Goal: Task Accomplishment & Management: Use online tool/utility

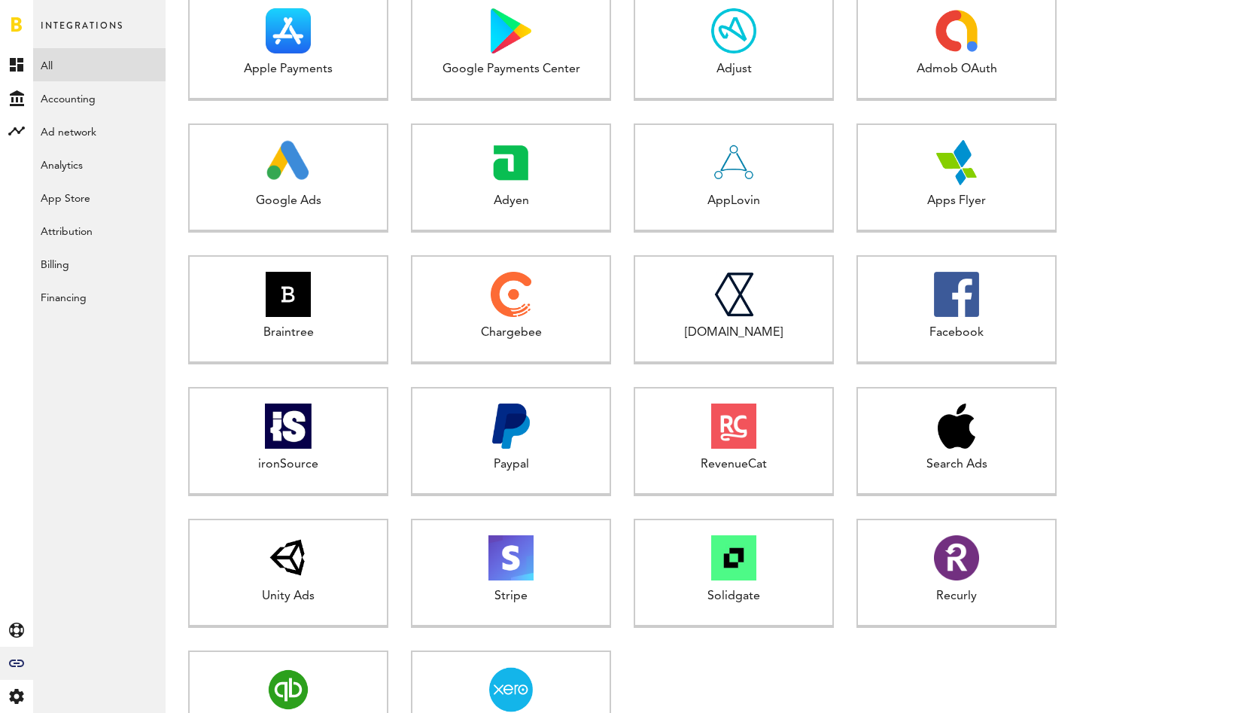
scroll to position [510, 0]
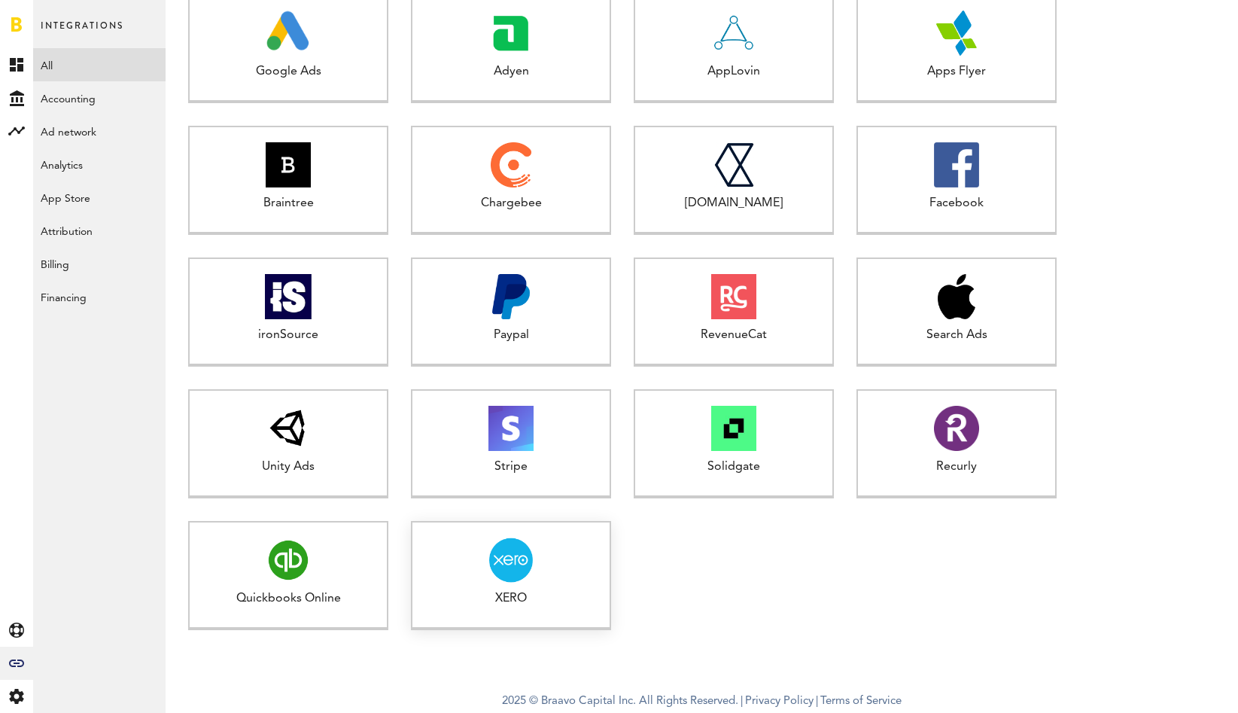
click at [550, 565] on div at bounding box center [510, 559] width 197 height 45
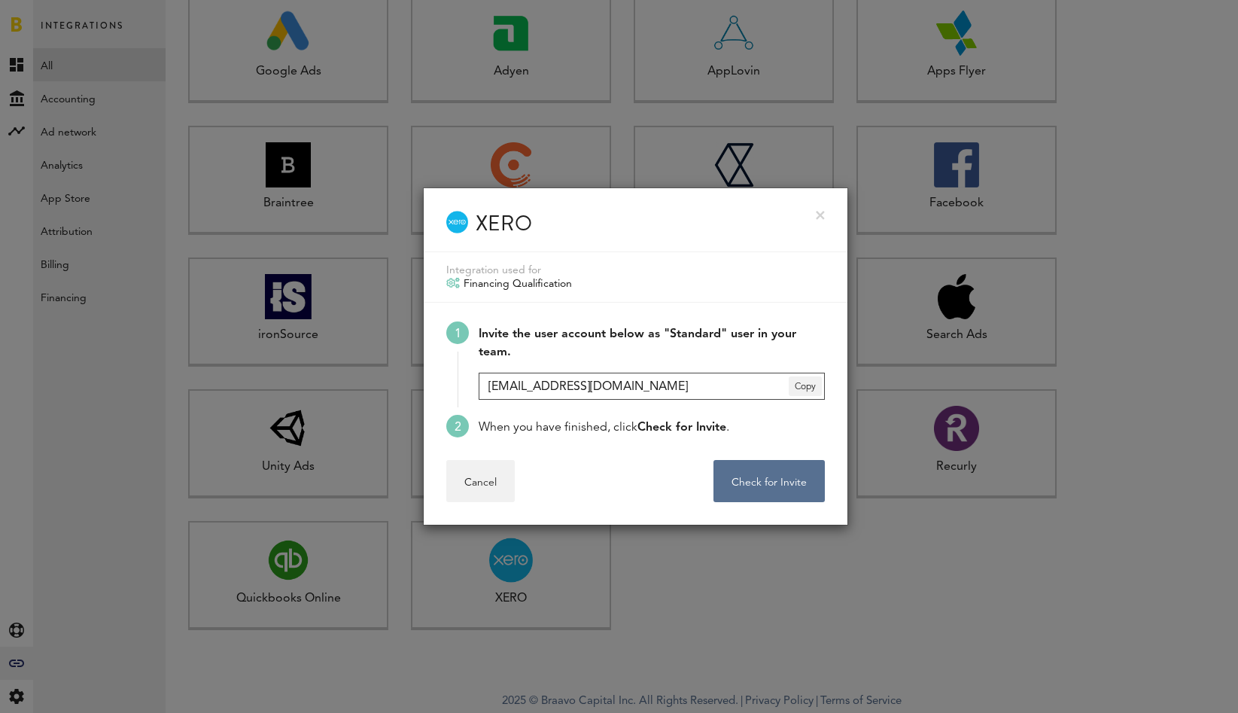
click at [665, 394] on input "[EMAIL_ADDRESS][DOMAIN_NAME]" at bounding box center [652, 385] width 346 height 27
click at [898, 570] on div at bounding box center [619, 356] width 1238 height 713
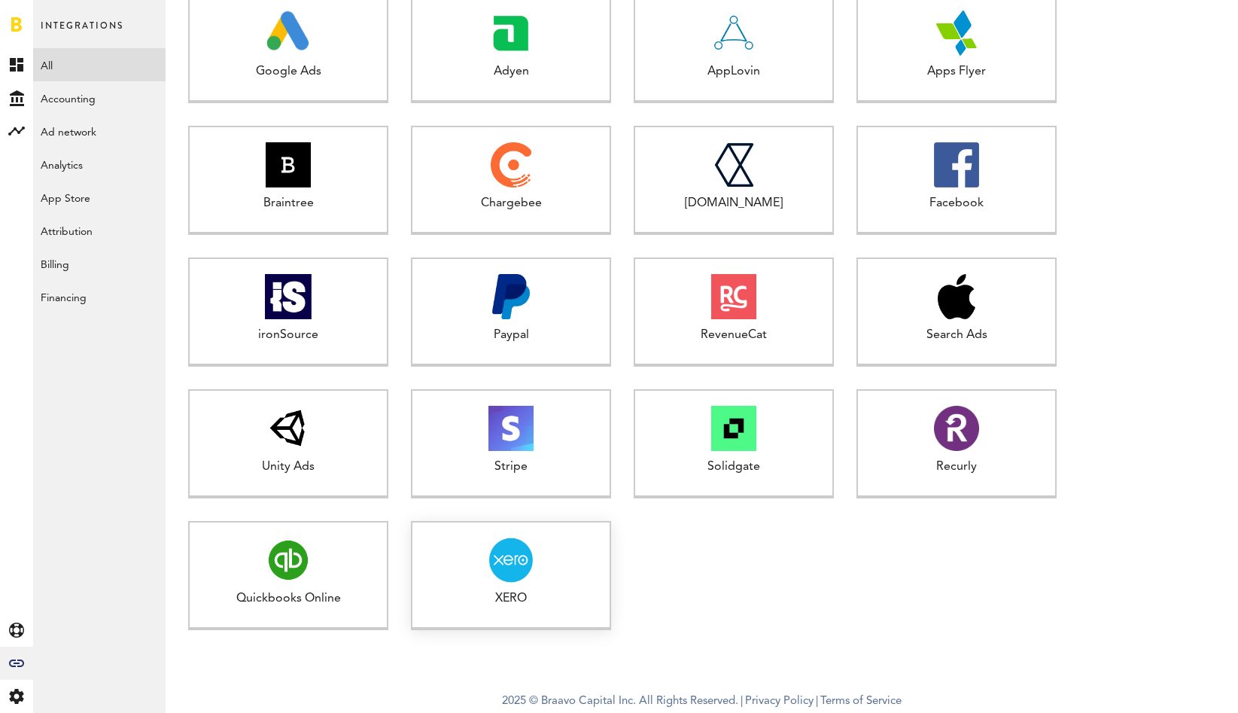
click at [541, 564] on div at bounding box center [510, 559] width 197 height 45
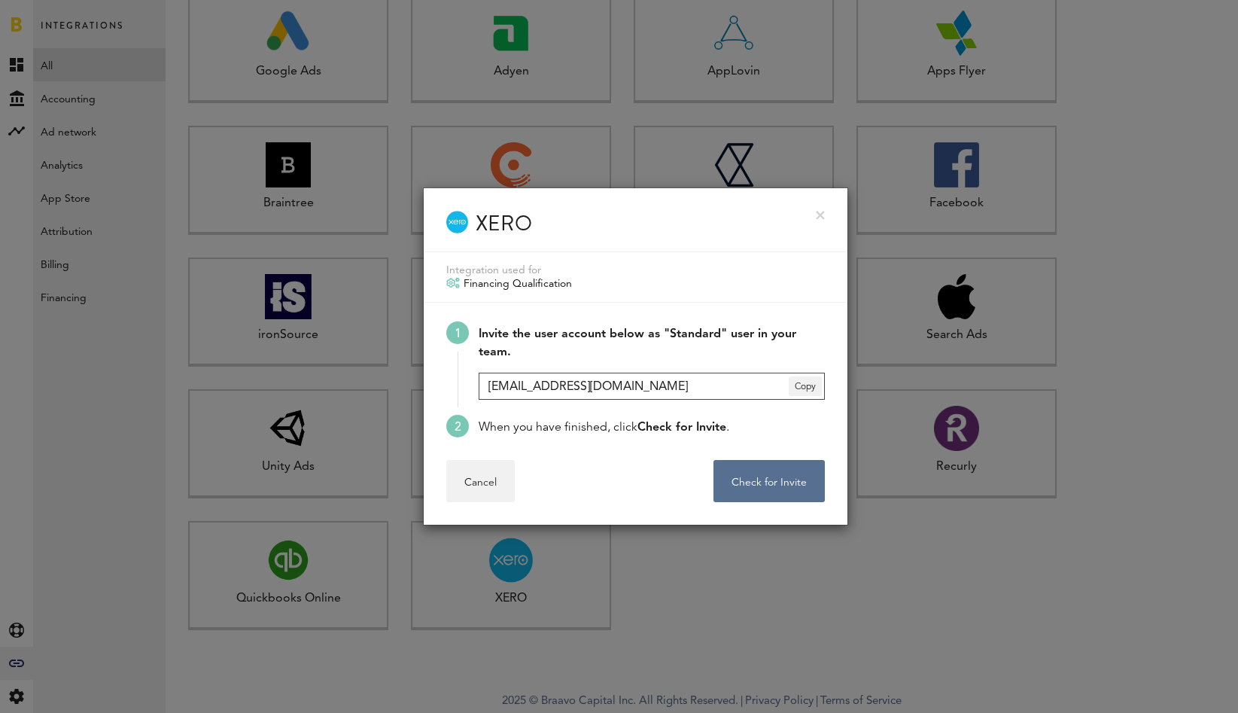
click at [689, 388] on input "[EMAIL_ADDRESS][DOMAIN_NAME]" at bounding box center [652, 385] width 346 height 27
click at [815, 388] on span "Copy" at bounding box center [805, 386] width 33 height 20
click at [692, 411] on li "Invite the user account below as "Standard" user in your team. [EMAIL_ADDRESS][…" at bounding box center [635, 367] width 378 height 93
click at [756, 474] on button "Check for Invite . . ." at bounding box center [768, 481] width 111 height 42
click at [819, 215] on link at bounding box center [820, 215] width 9 height 9
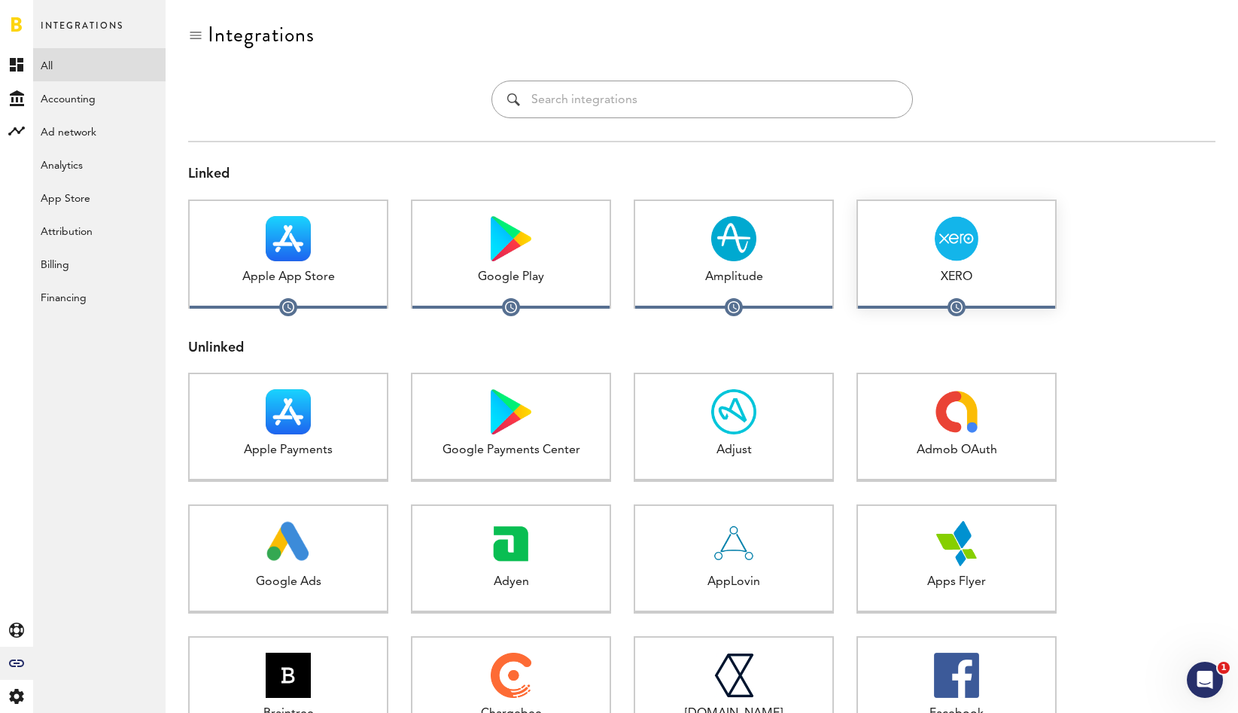
click at [930, 250] on div at bounding box center [956, 238] width 197 height 45
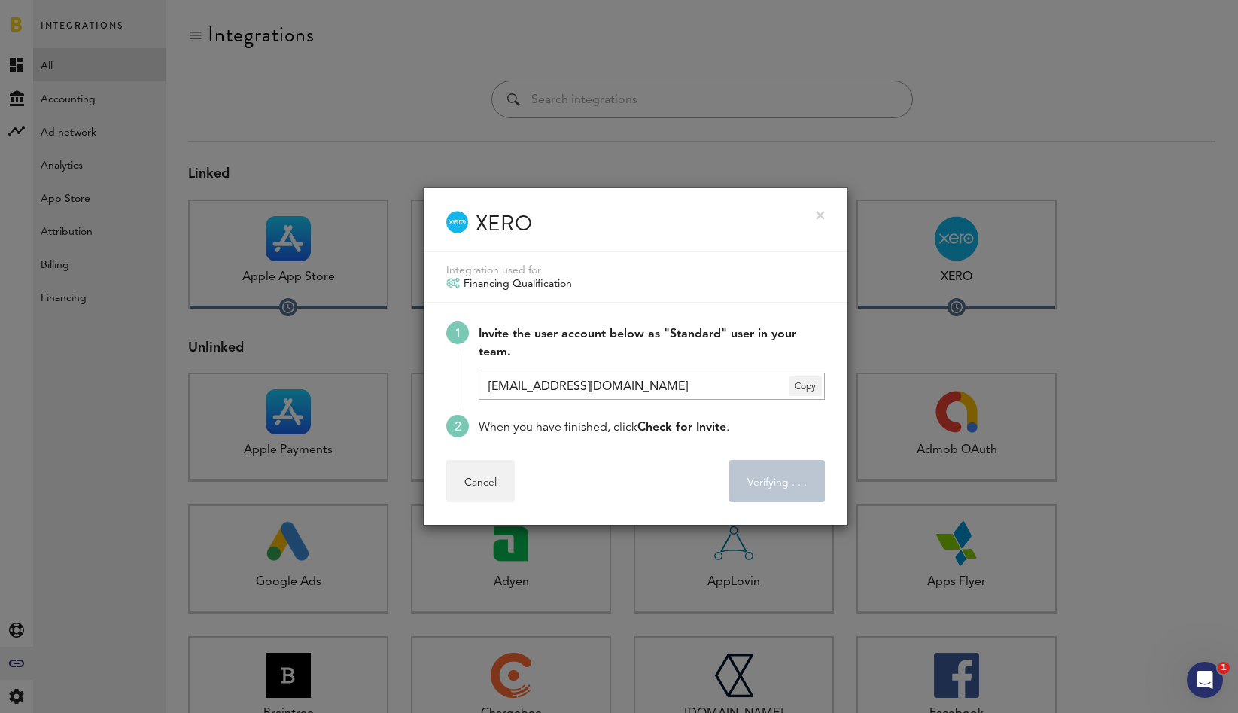
click at [1081, 234] on div at bounding box center [619, 356] width 1238 height 713
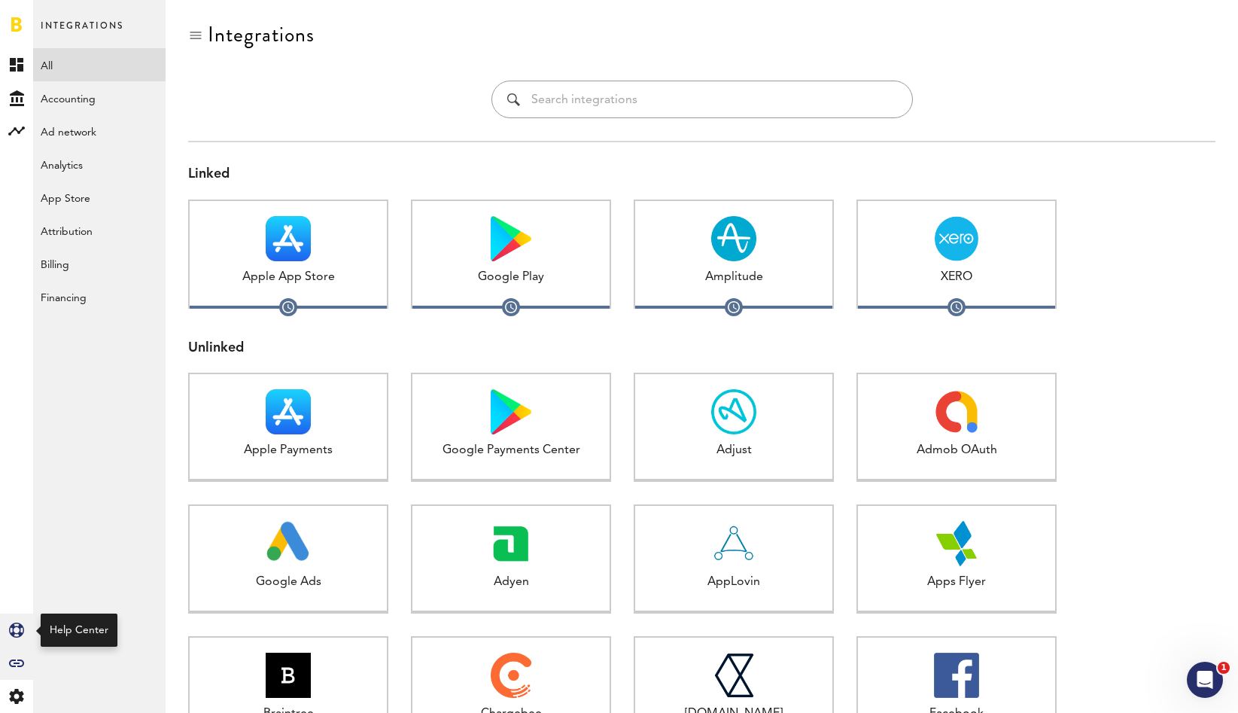
click at [22, 628] on icon "Created with Sketch." at bounding box center [16, 629] width 15 height 15
click at [20, 694] on icon at bounding box center [16, 696] width 14 height 15
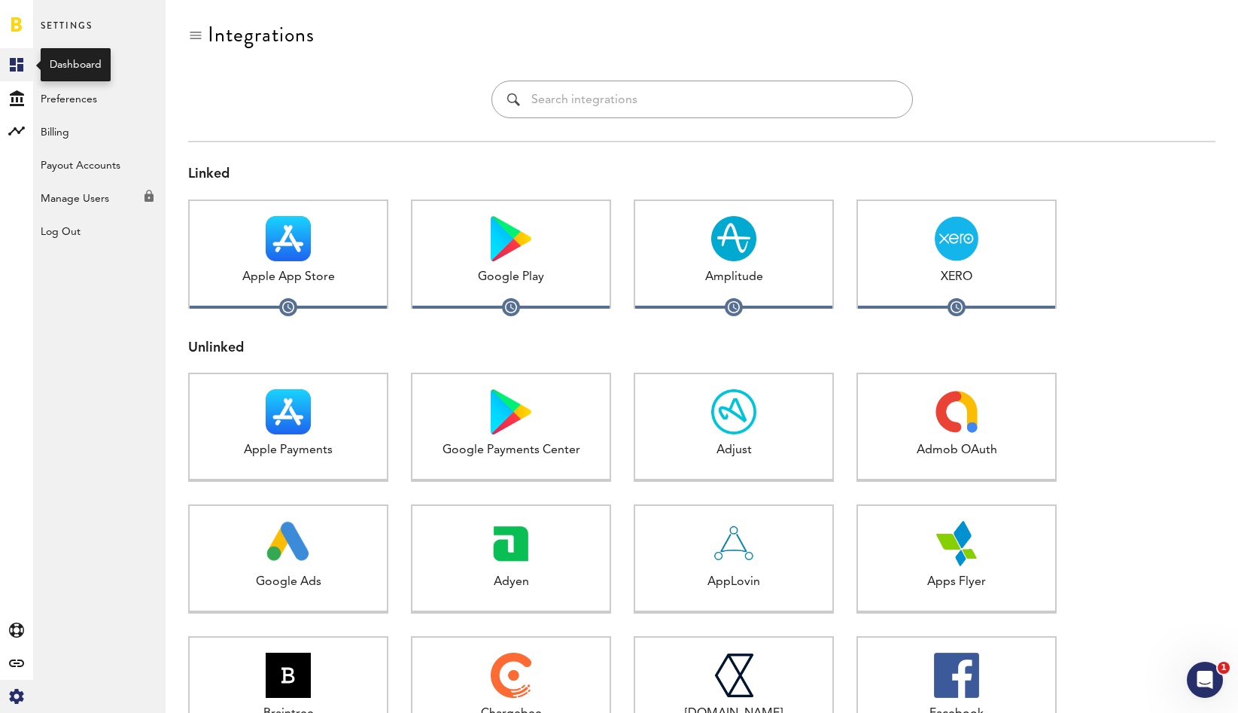
click at [19, 63] on rect at bounding box center [17, 65] width 18 height 18
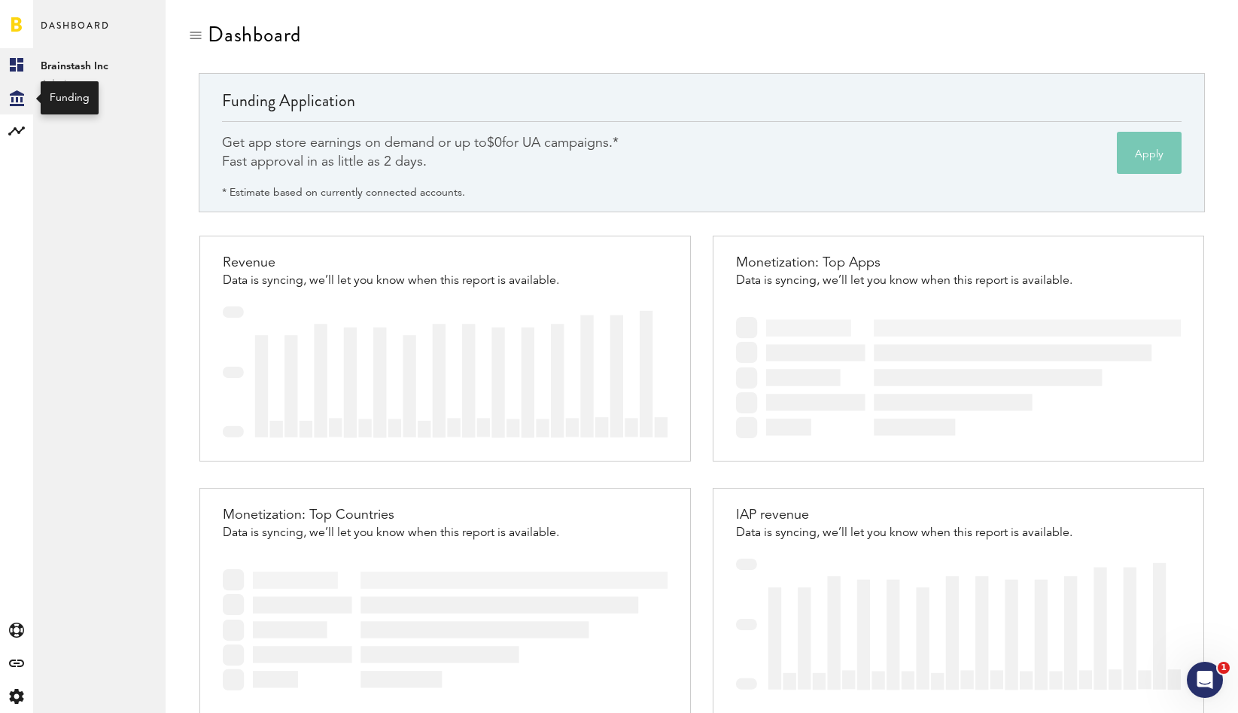
click at [20, 100] on icon "Created with Sketch." at bounding box center [17, 98] width 14 height 16
click at [17, 142] on div at bounding box center [16, 130] width 33 height 33
click at [110, 63] on link "Monetization" at bounding box center [99, 64] width 132 height 33
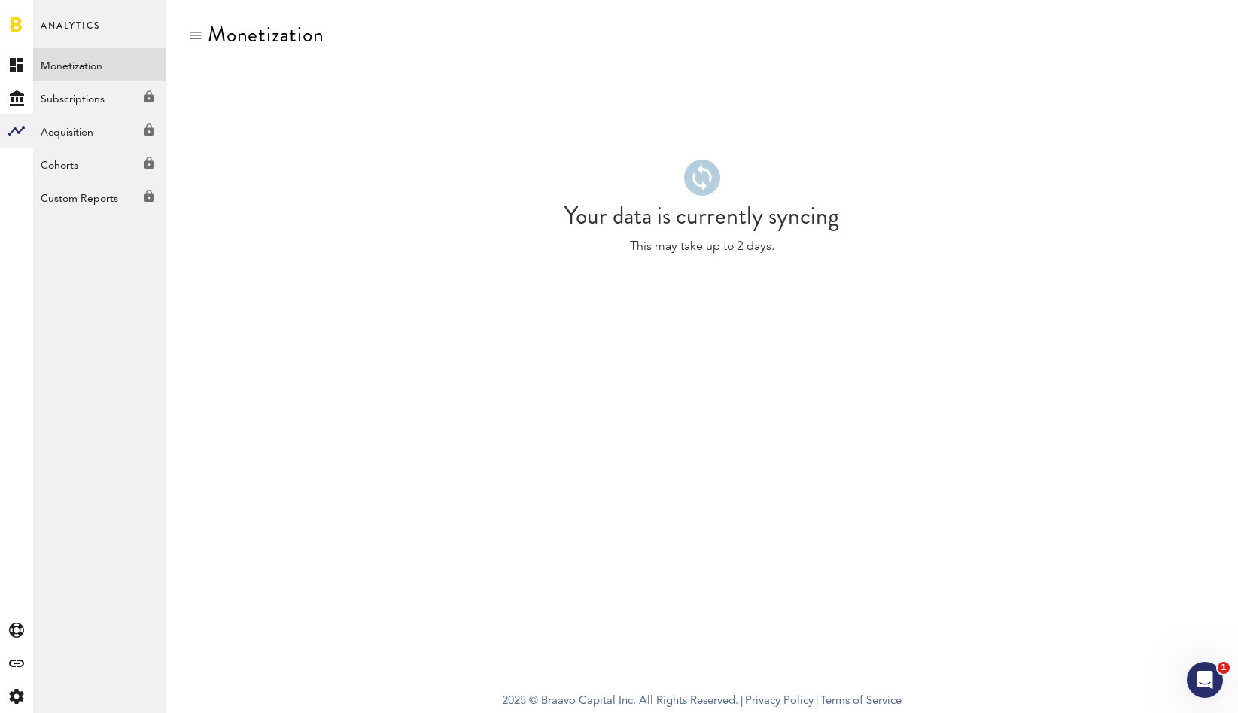
click at [8, 24] on div at bounding box center [16, 24] width 33 height 48
click at [18, 25] on link at bounding box center [16, 24] width 11 height 15
